Goal: Task Accomplishment & Management: Manage account settings

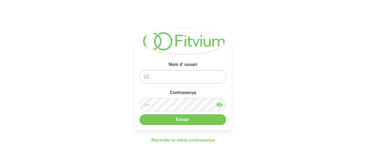
click at [178, 80] on form "Nom d' usuari Contrasenya" at bounding box center [182, 87] width 87 height 53
click at [178, 79] on input "email" at bounding box center [182, 77] width 87 height 14
click at [178, 77] on input "email" at bounding box center [182, 77] width 87 height 14
type input "[EMAIL_ADDRESS][DOMAIN_NAME]"
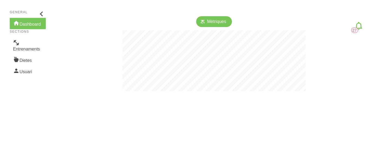
scroll to position [164, 366]
click at [25, 53] on link "Entrenaments" at bounding box center [28, 45] width 36 height 17
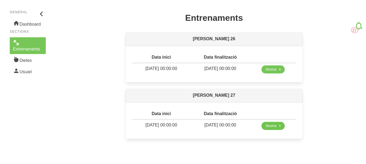
drag, startPoint x: 279, startPoint y: 122, endPoint x: 278, endPoint y: 124, distance: 2.9
click at [279, 122] on td "Mostrar" at bounding box center [272, 126] width 45 height 13
click at [277, 124] on span "Mostrar" at bounding box center [270, 126] width 11 height 5
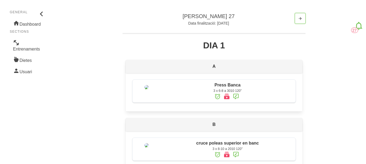
click at [300, 20] on icon "button" at bounding box center [300, 18] width 4 height 7
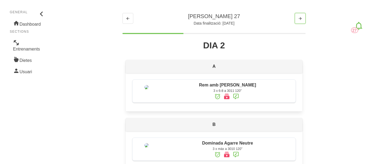
click at [299, 22] on icon "button" at bounding box center [300, 18] width 4 height 7
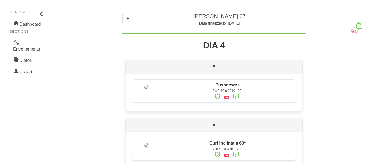
drag, startPoint x: 118, startPoint y: 10, endPoint x: 123, endPoint y: 11, distance: 5.4
drag, startPoint x: 123, startPoint y: 11, endPoint x: 125, endPoint y: 14, distance: 3.3
click at [125, 14] on button "button" at bounding box center [127, 18] width 11 height 11
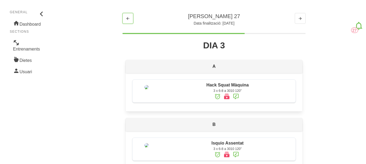
click at [125, 14] on button "button" at bounding box center [127, 18] width 11 height 11
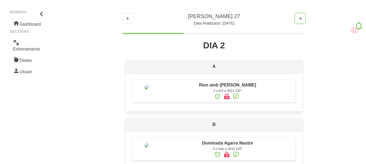
click at [304, 18] on button "button" at bounding box center [299, 18] width 11 height 11
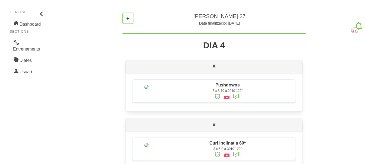
click at [125, 21] on span "button" at bounding box center [127, 18] width 6 height 6
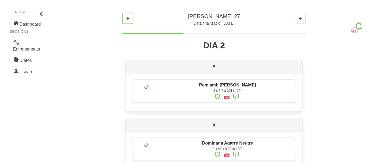
click at [125, 21] on span "button" at bounding box center [127, 18] width 6 height 6
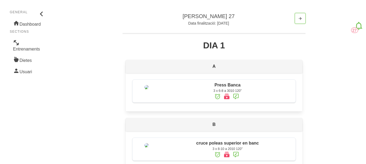
click at [295, 19] on button "button" at bounding box center [299, 18] width 11 height 11
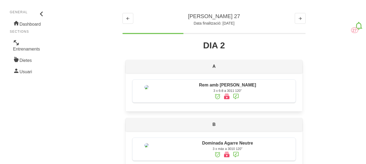
click at [300, 25] on p "Data finalització: [DATE]" at bounding box center [213, 23] width 183 height 6
click at [299, 24] on section "[PERSON_NAME] 27 Data finalització: [DATE]" at bounding box center [213, 20] width 183 height 14
click at [299, 23] on button "button" at bounding box center [299, 18] width 11 height 11
click at [303, 17] on button "button" at bounding box center [299, 18] width 11 height 11
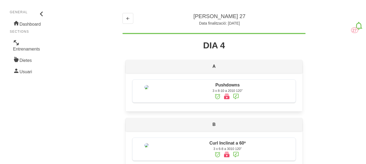
click at [130, 22] on button "button" at bounding box center [127, 18] width 11 height 11
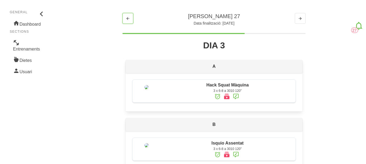
click at [130, 22] on button "button" at bounding box center [127, 18] width 11 height 11
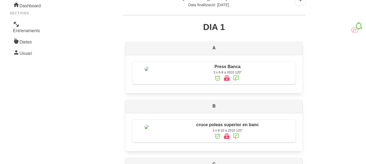
scroll to position [27, 0]
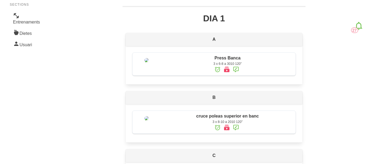
click at [228, 70] on icon at bounding box center [226, 70] width 6 height 10
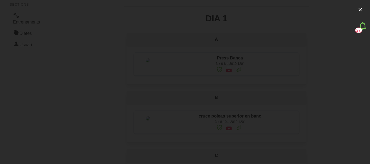
click at [335, 38] on div at bounding box center [185, 82] width 370 height 164
